Goal: Transaction & Acquisition: Purchase product/service

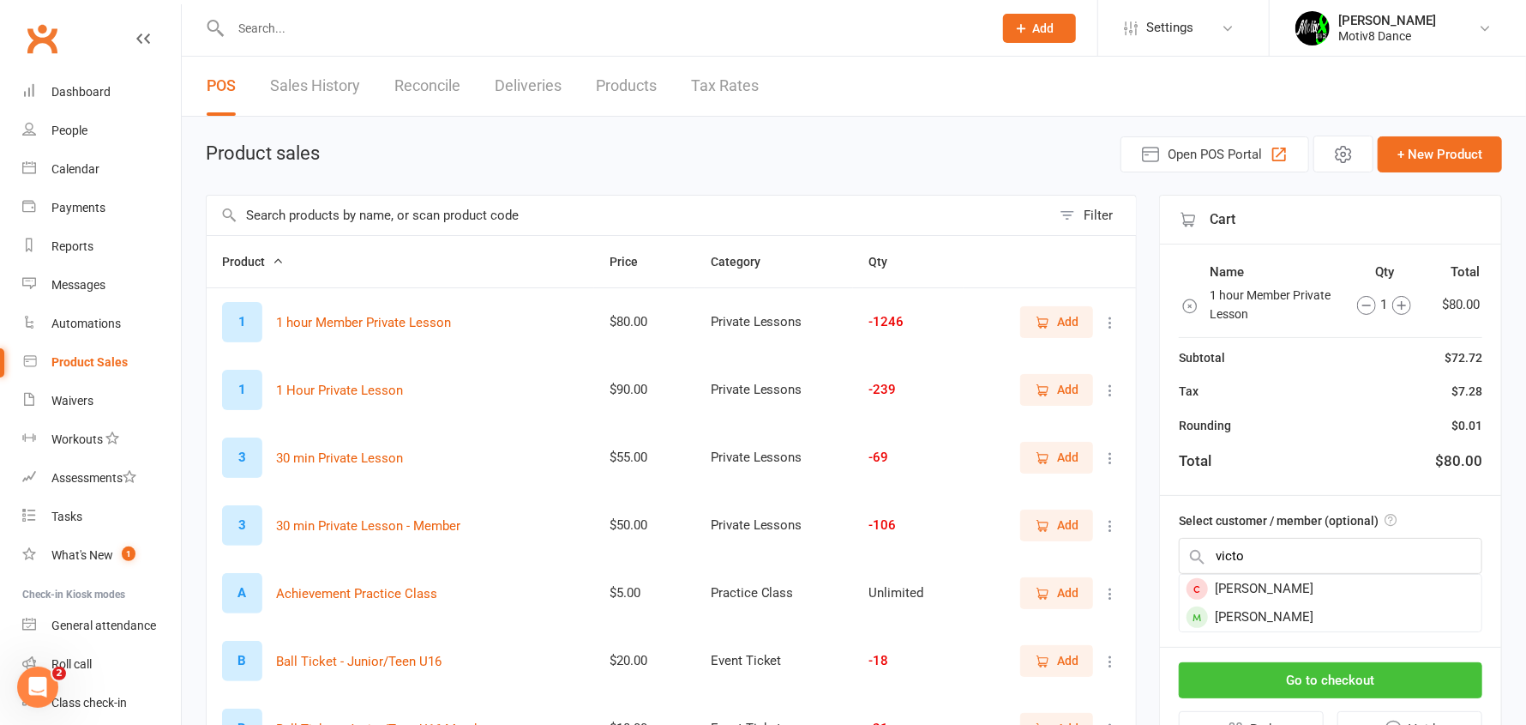
type input "victo"
click at [1298, 612] on div "[PERSON_NAME]" at bounding box center [1331, 617] width 302 height 28
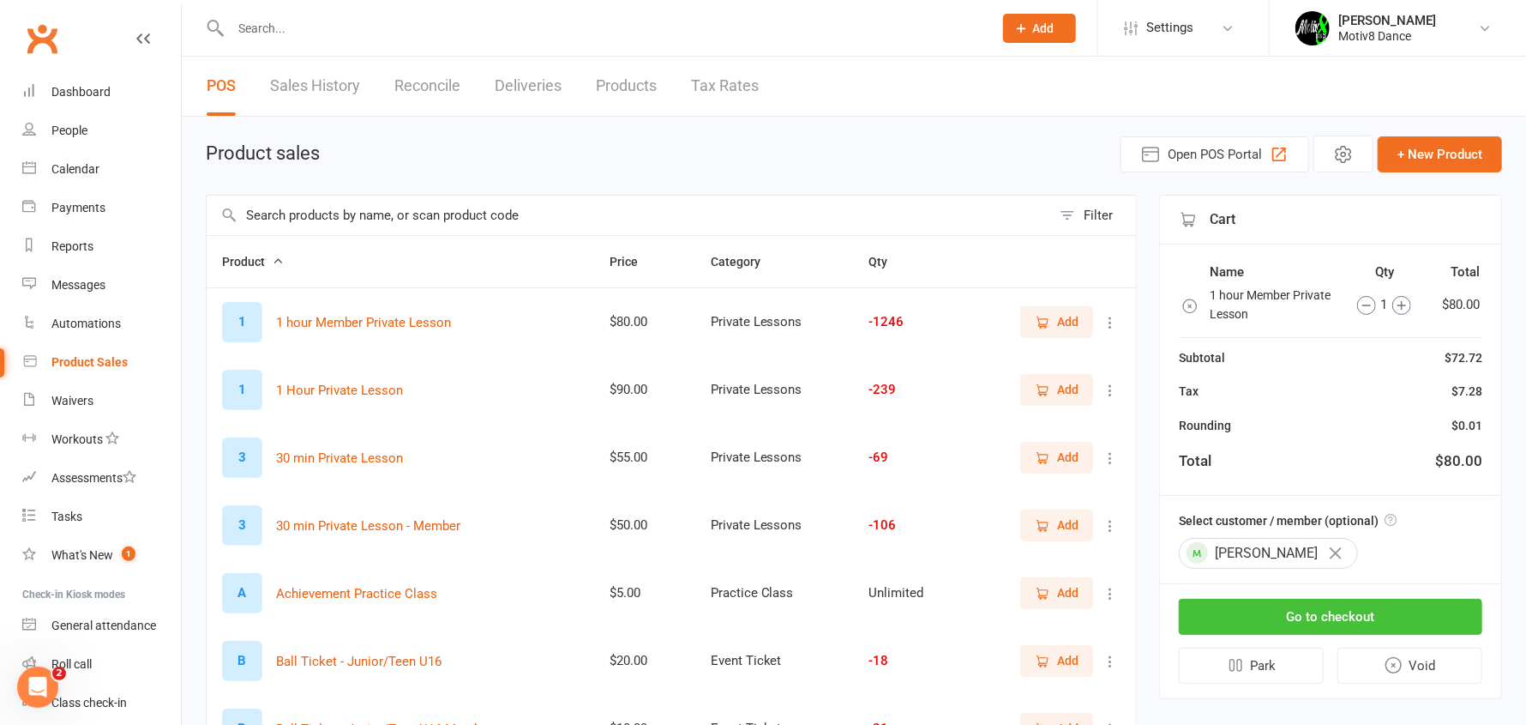
click at [1285, 611] on button "Go to checkout" at bounding box center [1331, 616] width 304 height 36
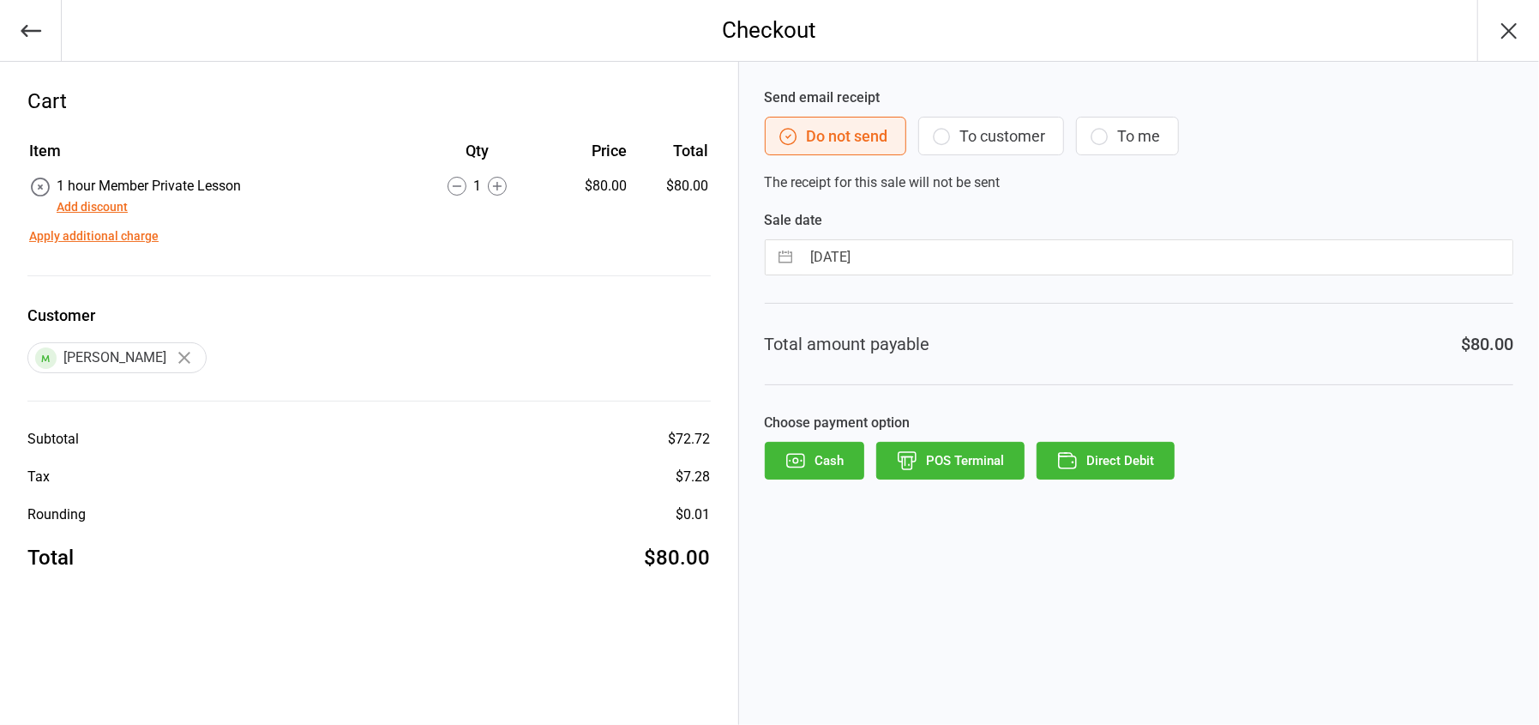
click at [987, 467] on button "POS Terminal" at bounding box center [950, 461] width 148 height 38
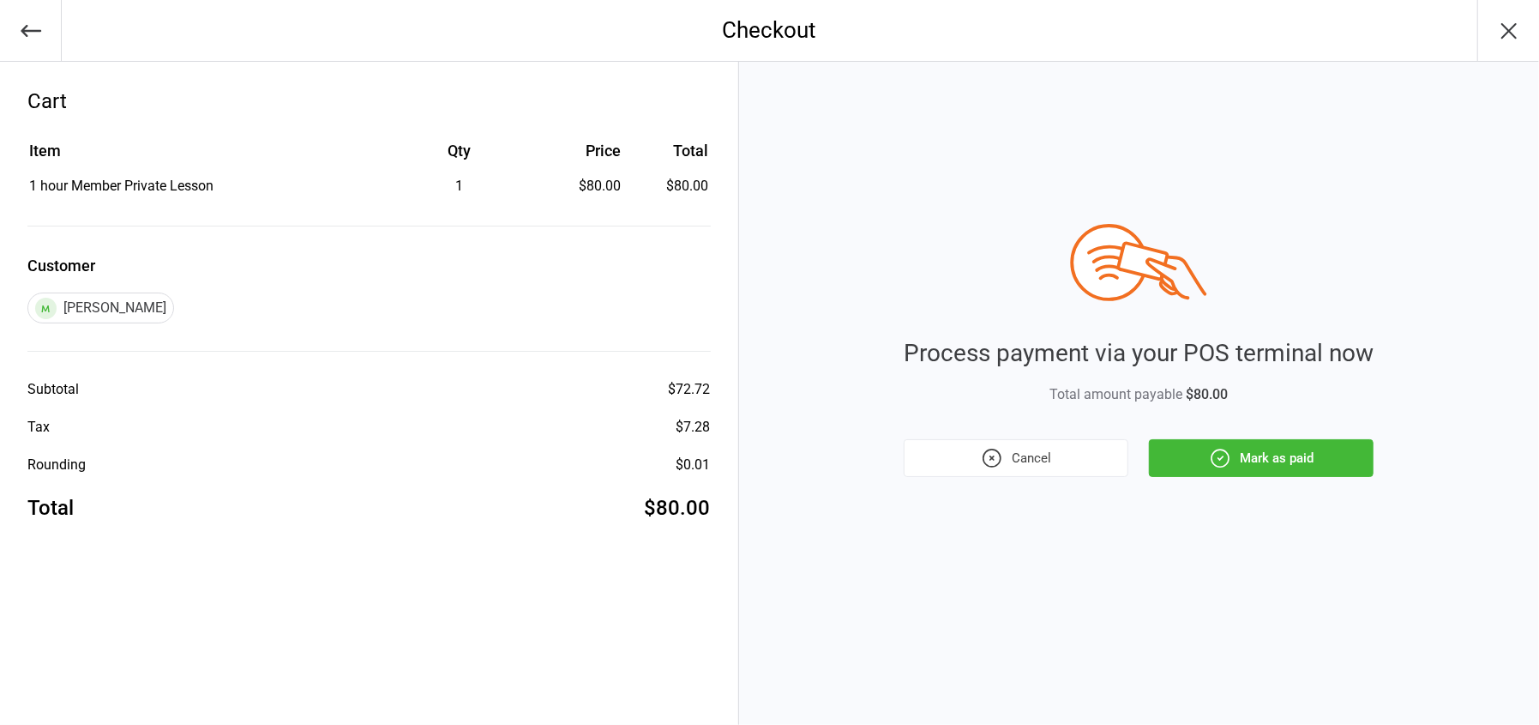
click at [1282, 468] on button "Mark as paid" at bounding box center [1261, 458] width 225 height 38
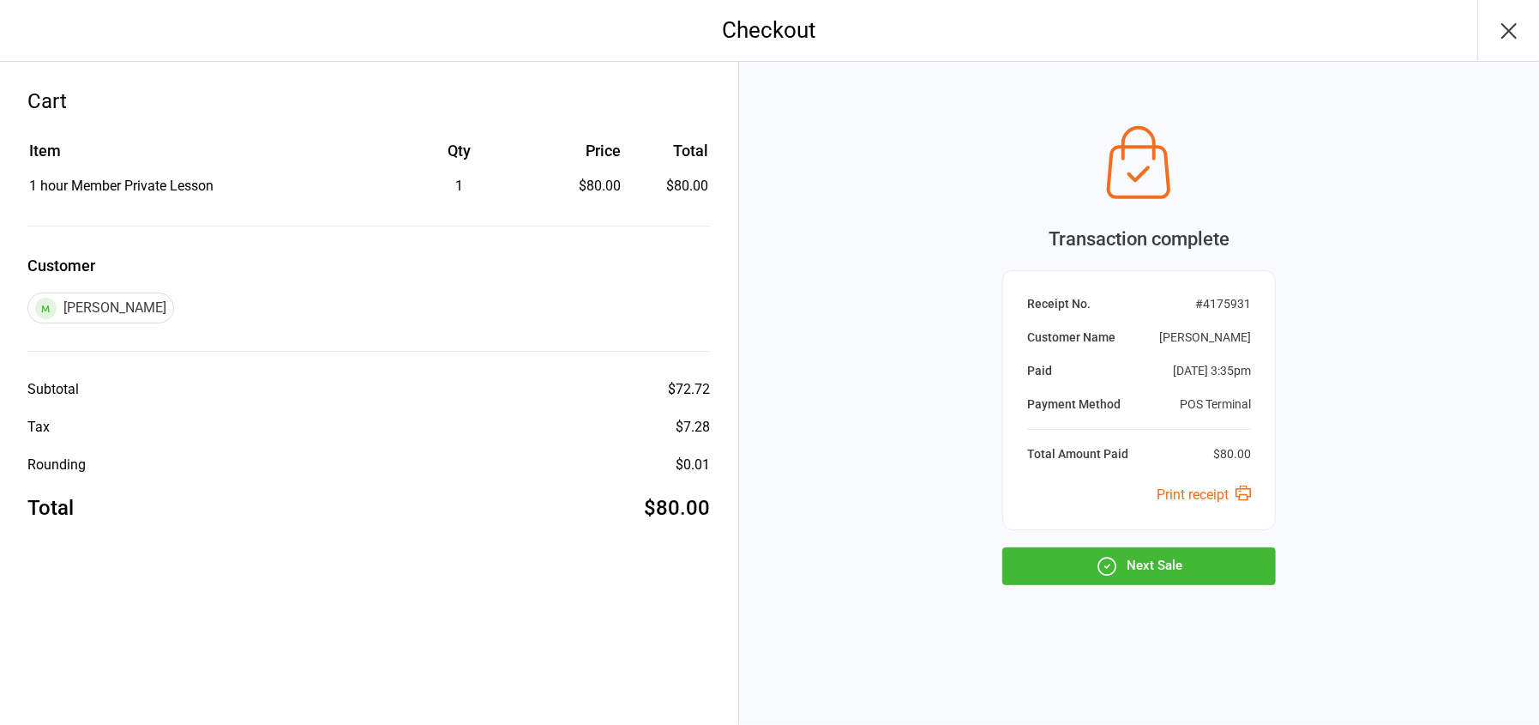
click at [1149, 574] on button "Next Sale" at bounding box center [1139, 566] width 274 height 38
